Goal: Find specific page/section: Find specific page/section

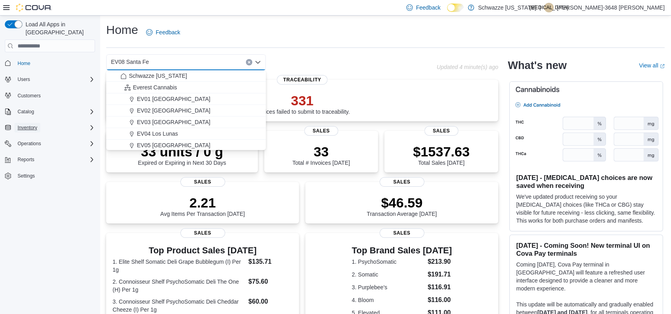
click at [20, 125] on span "Inventory" at bounding box center [28, 128] width 20 height 6
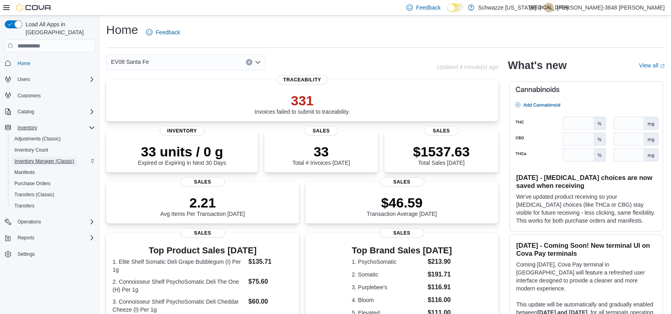
click at [62, 158] on span "Inventory Manager (Classic)" at bounding box center [44, 161] width 60 height 6
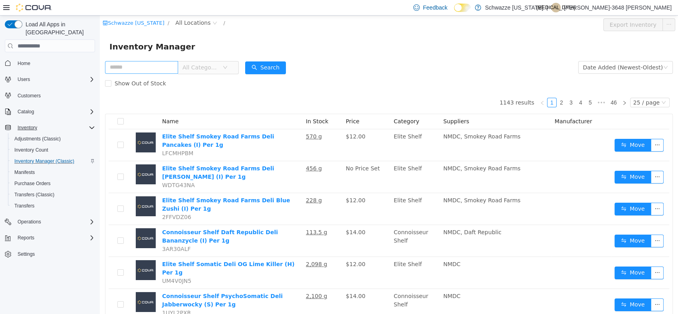
click at [151, 72] on input "text" at bounding box center [141, 67] width 73 height 13
click at [193, 21] on span "All Locations" at bounding box center [192, 22] width 35 height 9
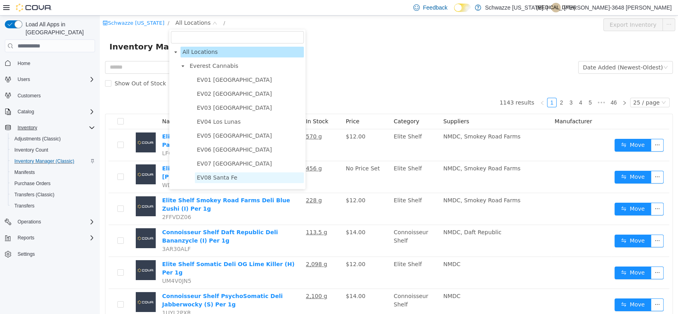
click at [202, 181] on span "EV08 Santa Fe" at bounding box center [217, 178] width 40 height 6
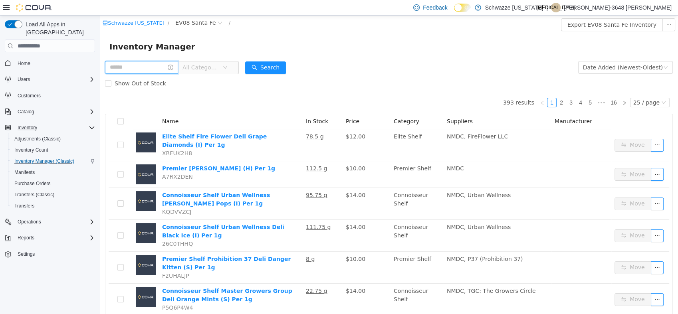
click at [147, 72] on input "text" at bounding box center [141, 67] width 73 height 13
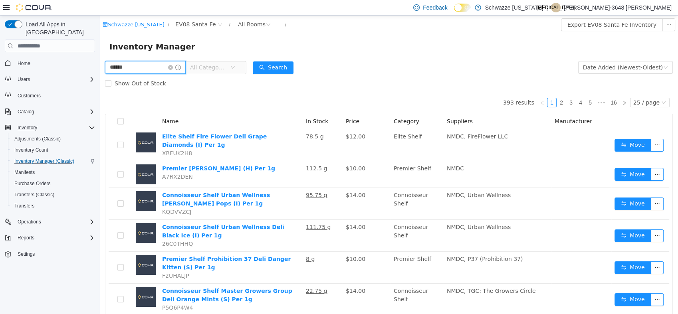
type input "******"
